Goal: Task Accomplishment & Management: Manage account settings

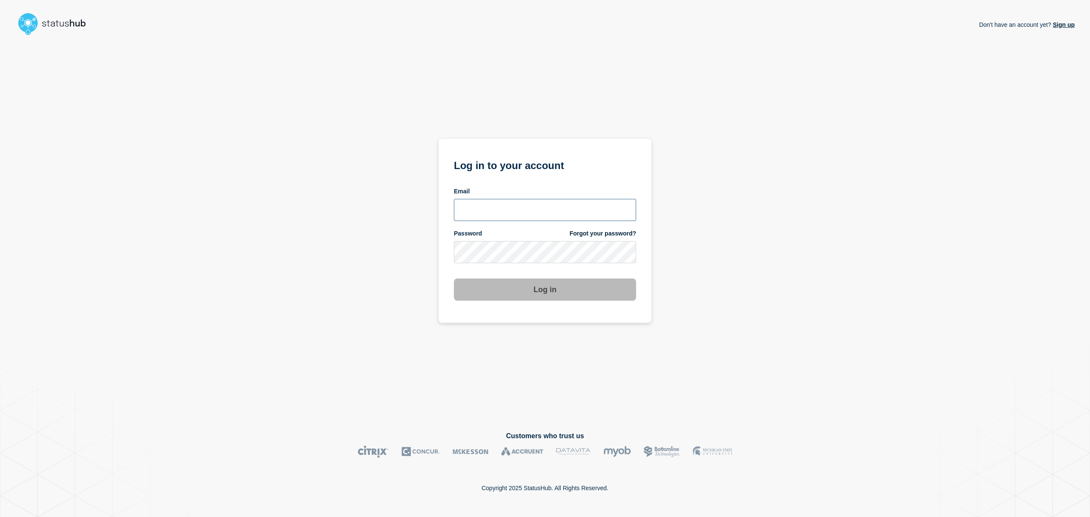
type input "[EMAIL_ADDRESS][DOMAIN_NAME]"
click at [519, 283] on button "Log in" at bounding box center [545, 289] width 182 height 22
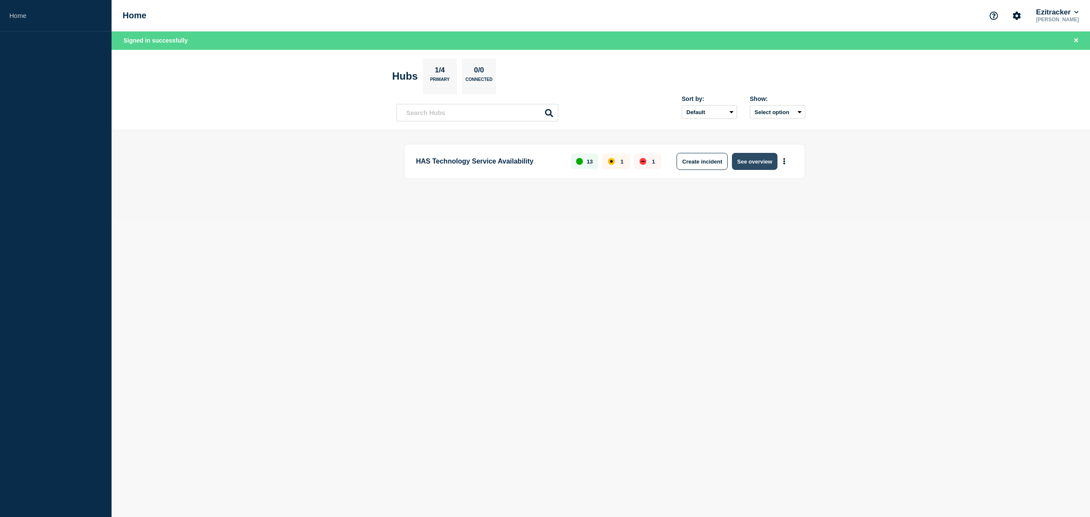
click at [751, 164] on button "See overview" at bounding box center [754, 161] width 45 height 17
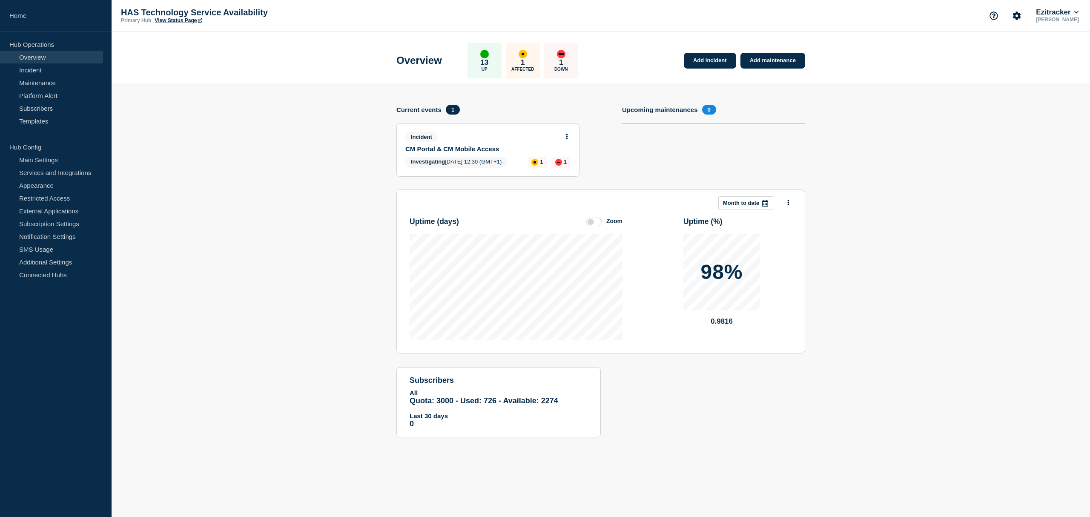
click at [444, 141] on div "Incident" at bounding box center [484, 137] width 158 height 10
click at [568, 130] on div "Incident CM Portal & CM Mobile Access Investigating [DATE] 12:30 (GMT+1) 1 1" at bounding box center [488, 149] width 182 height 53
click at [565, 133] on button at bounding box center [566, 136] width 7 height 7
click at [473, 146] on link "CM Portal & CM Mobile Access" at bounding box center [482, 148] width 154 height 7
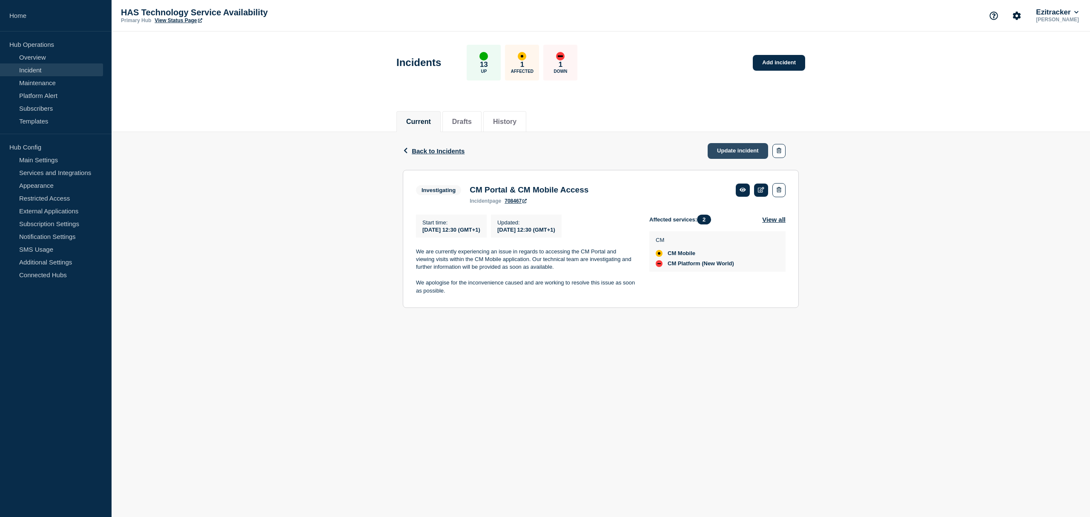
click at [727, 151] on link "Update incident" at bounding box center [738, 151] width 60 height 16
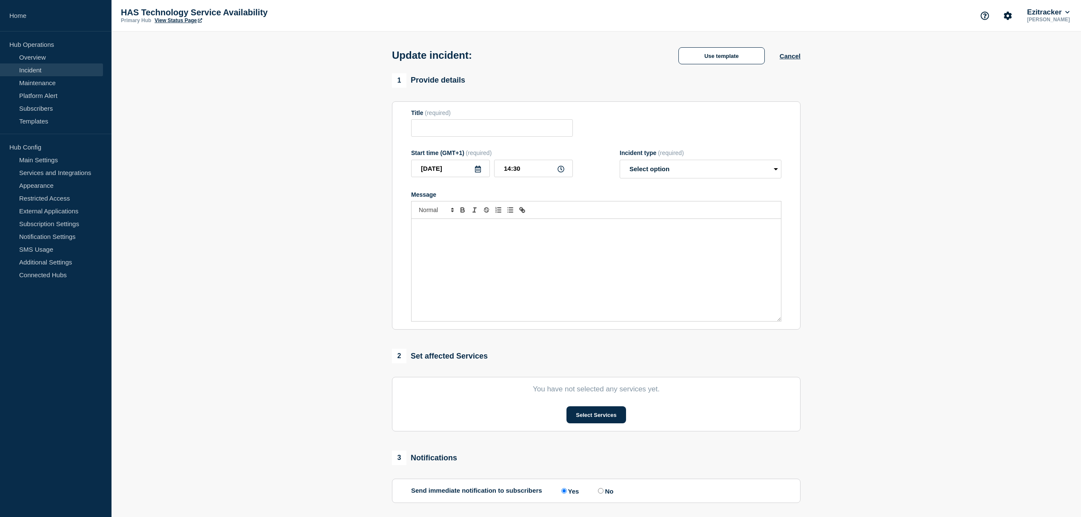
type input "CM Portal & CM Mobile Access"
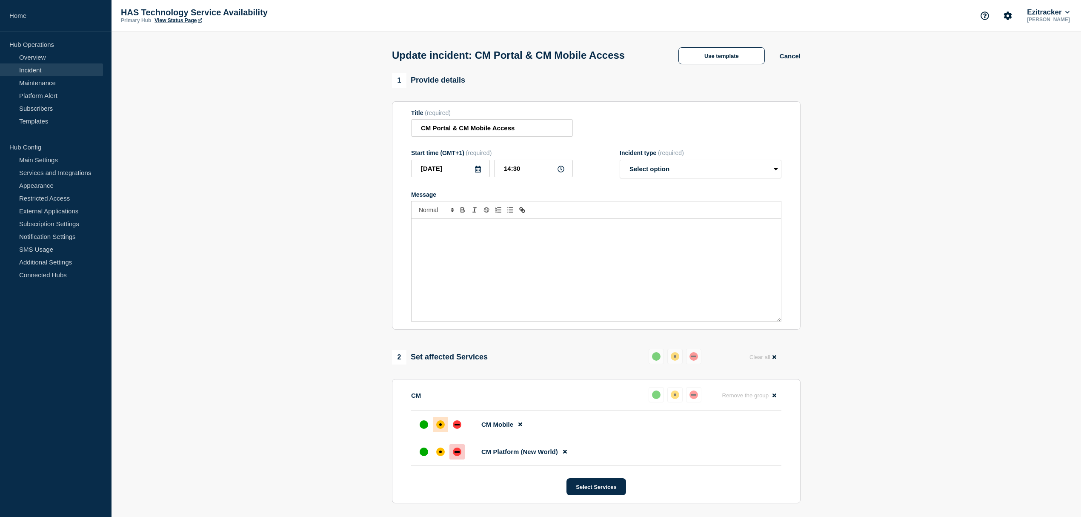
click at [459, 242] on div "Message" at bounding box center [597, 270] width 370 height 102
click at [662, 171] on select "Select option Investigating Identified Monitoring Resolved" at bounding box center [701, 169] width 162 height 19
select select "resolved"
click at [620, 162] on select "Select option Investigating Identified Monitoring Resolved" at bounding box center [701, 169] width 162 height 19
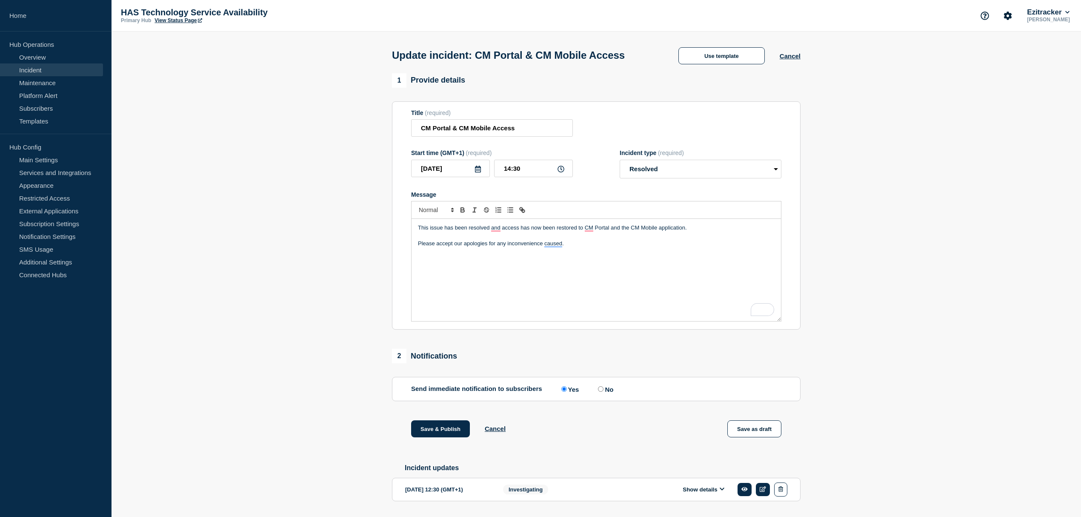
click at [562, 170] on icon at bounding box center [561, 169] width 7 height 7
click at [524, 173] on input "14:30" at bounding box center [533, 168] width 79 height 17
type input "14:10"
click at [590, 247] on p "Please accept our apologies for any inconvenience caused." at bounding box center [596, 244] width 357 height 8
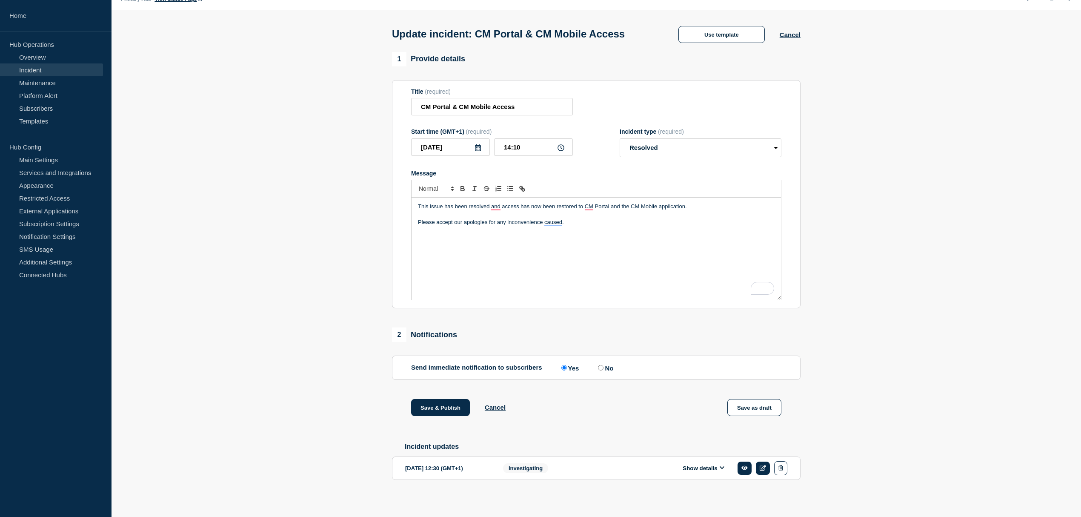
scroll to position [29, 0]
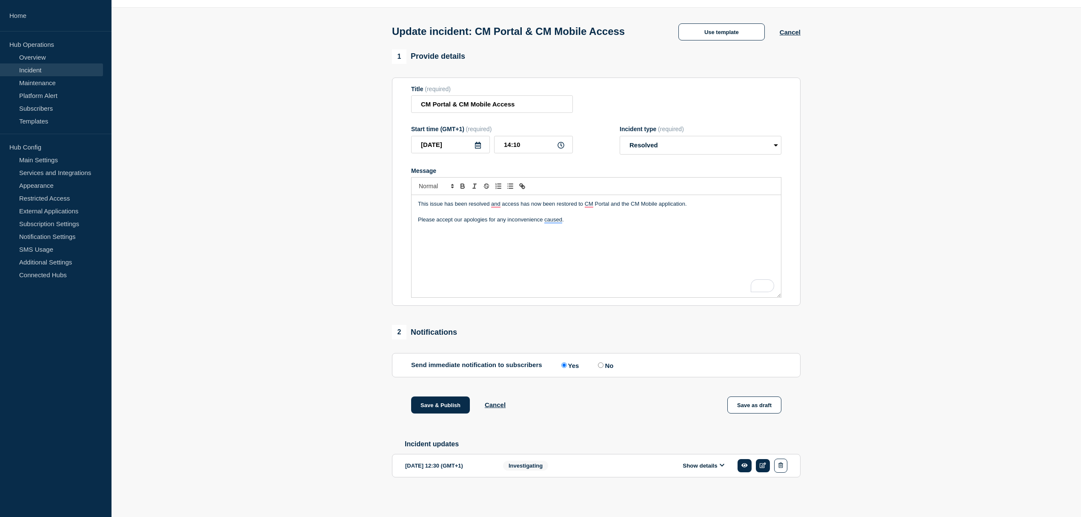
drag, startPoint x: 621, startPoint y: 200, endPoint x: 626, endPoint y: 209, distance: 10.7
click at [621, 200] on p "This issue has been resolved and access has now been restored to CM Portal and …" at bounding box center [596, 204] width 357 height 8
click at [694, 204] on p "This issue has been resolved and access has now been restored to CM Portal and …" at bounding box center [596, 204] width 357 height 8
click at [753, 200] on p "This issue has been resolved and access has now been restored to CM Portal and …" at bounding box center [596, 204] width 357 height 8
click at [727, 200] on p "This issue has been resolved and access has now been restored to CM Portal and …" at bounding box center [596, 204] width 357 height 8
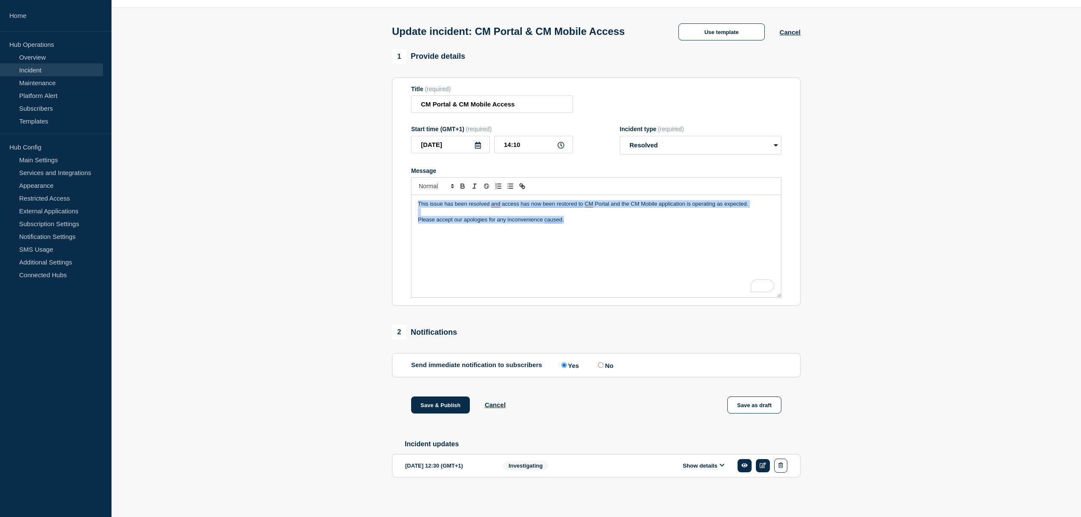
drag, startPoint x: 607, startPoint y: 222, endPoint x: 384, endPoint y: 155, distance: 232.9
click at [384, 155] on section "1 Provide details Title (required) CM Portal & CM Mobile Access Start time (GMT…" at bounding box center [597, 276] width 970 height 455
copy div "This issue has been resolved and access has now been restored to CM Portal and …"
click at [430, 404] on button "Save & Publish" at bounding box center [440, 404] width 59 height 17
